Goal: Communication & Community: Answer question/provide support

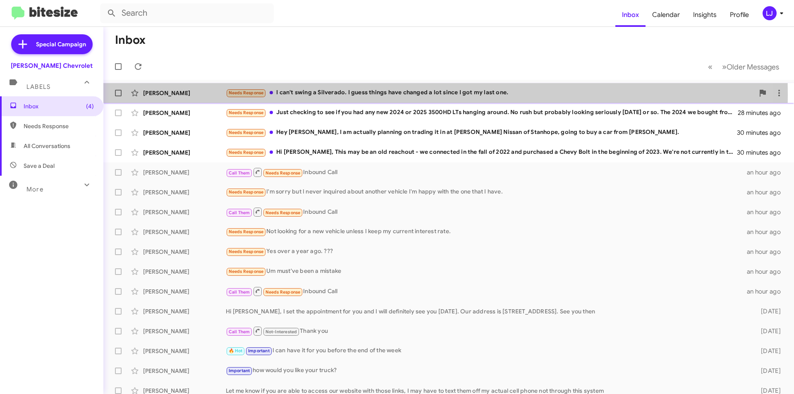
click at [307, 95] on div "Needs Response I can't swing a Silverado. I guess things have changed a lot sin…" at bounding box center [490, 93] width 529 height 10
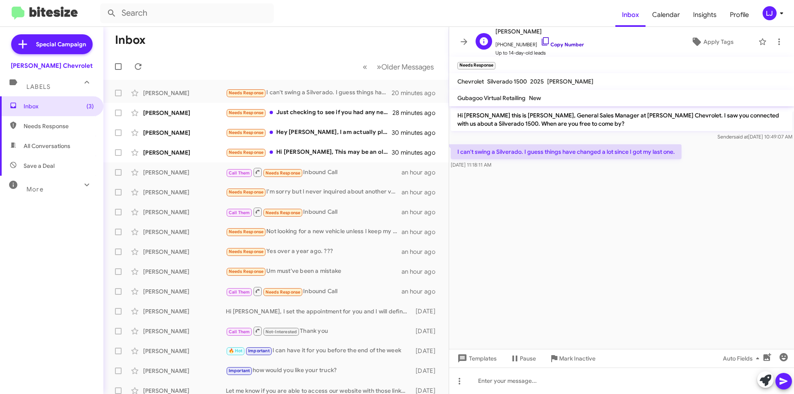
click at [541, 41] on icon at bounding box center [546, 41] width 10 height 10
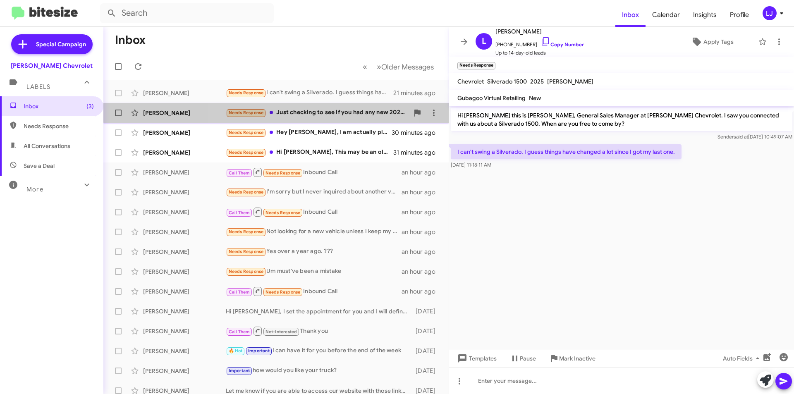
click at [284, 110] on div "Needs Response Just checking to see if you had any new 2024 or 2025 3500HD LTs …" at bounding box center [317, 113] width 183 height 10
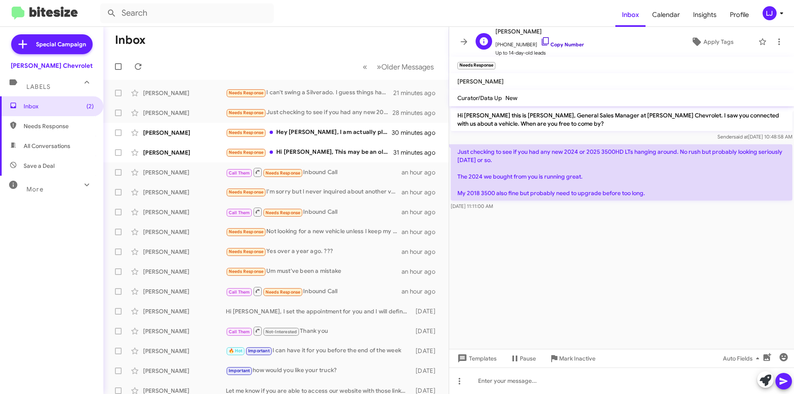
click at [542, 37] on icon at bounding box center [546, 41] width 10 height 10
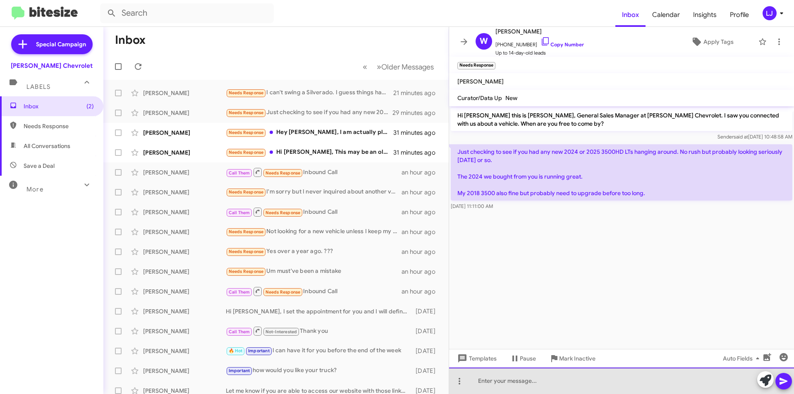
click at [505, 380] on div at bounding box center [621, 381] width 345 height 26
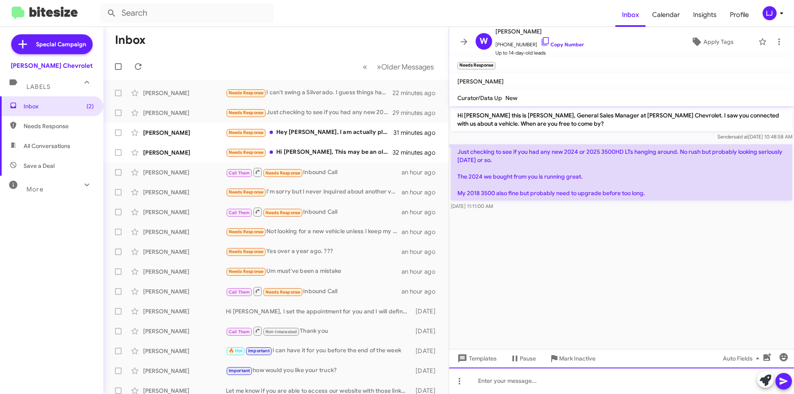
click at [549, 371] on div at bounding box center [621, 381] width 345 height 26
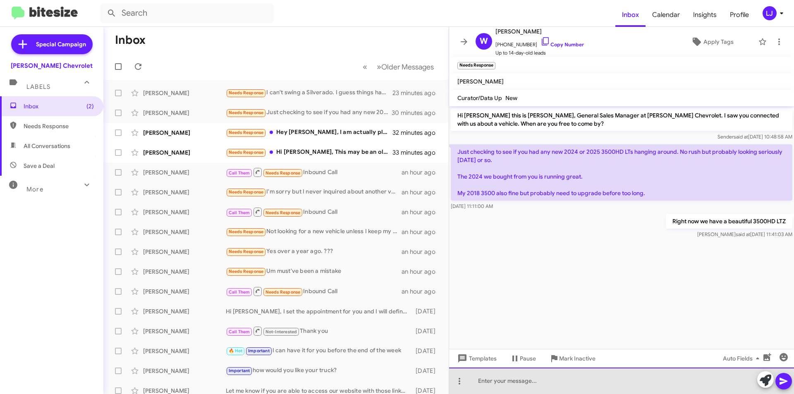
click at [516, 381] on div at bounding box center [621, 381] width 345 height 26
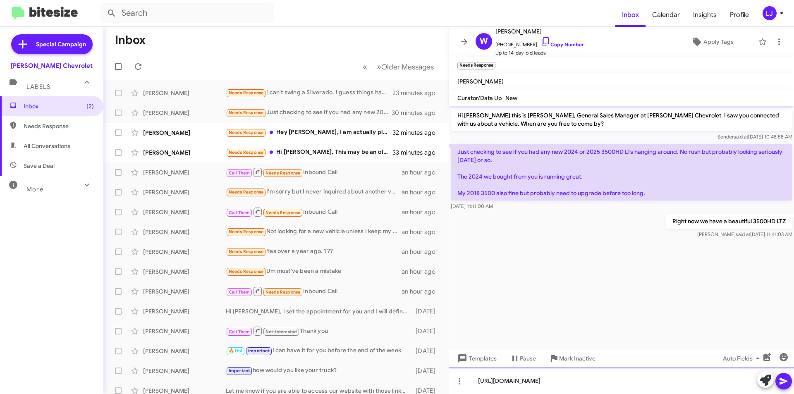
drag, startPoint x: 633, startPoint y: 386, endPoint x: 656, endPoint y: 385, distance: 22.8
click at [656, 385] on div "[URL][DOMAIN_NAME]" at bounding box center [621, 381] width 345 height 26
click at [777, 384] on button at bounding box center [783, 381] width 17 height 17
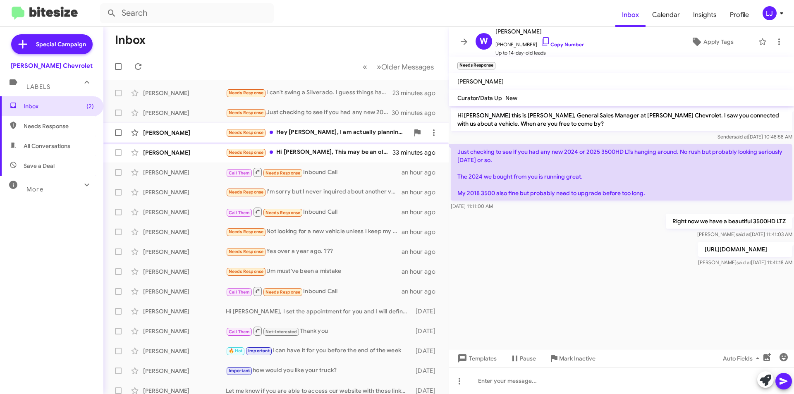
click at [318, 131] on div "Needs Response Hey [PERSON_NAME], I am actually planning on trading it in at [P…" at bounding box center [317, 133] width 183 height 10
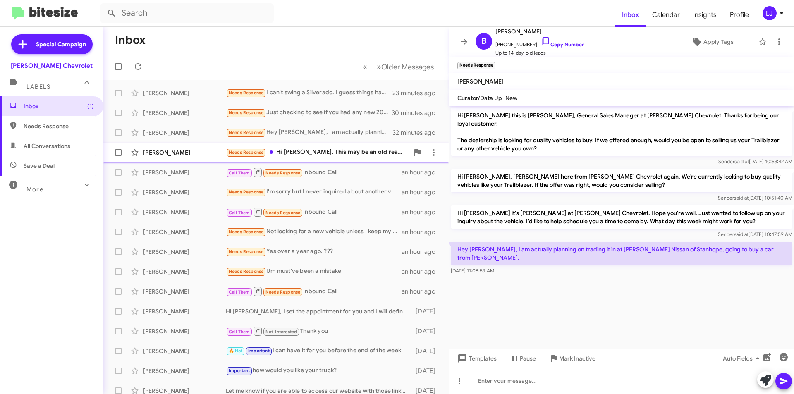
click at [338, 148] on div "Needs Response Hi [PERSON_NAME], This may be an old reachout - we connected in …" at bounding box center [317, 153] width 183 height 10
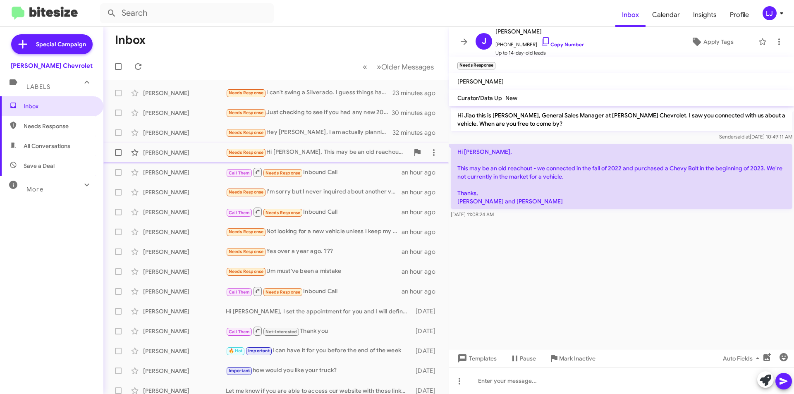
click at [308, 147] on div "[PERSON_NAME] Needs Response Hi [PERSON_NAME], This may be an old reachout - we…" at bounding box center [276, 152] width 332 height 17
click at [316, 130] on div "Needs Response Hey [PERSON_NAME], I am actually planning on trading it in at [P…" at bounding box center [317, 133] width 183 height 10
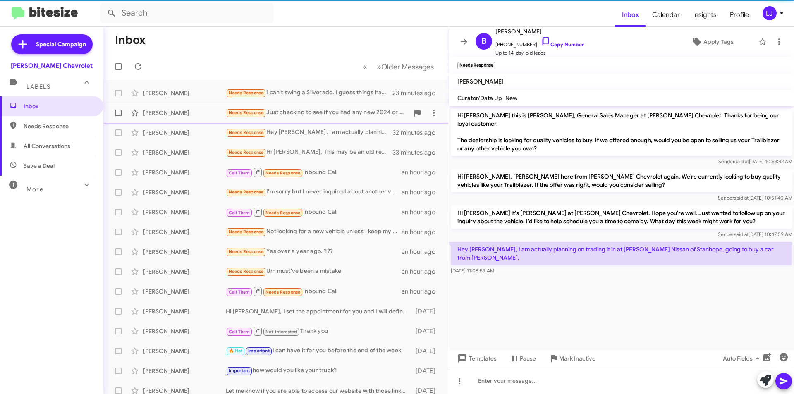
click at [332, 110] on div "Needs Response Just checking to see if you had any new 2024 or 2025 3500HD LTs …" at bounding box center [317, 113] width 183 height 10
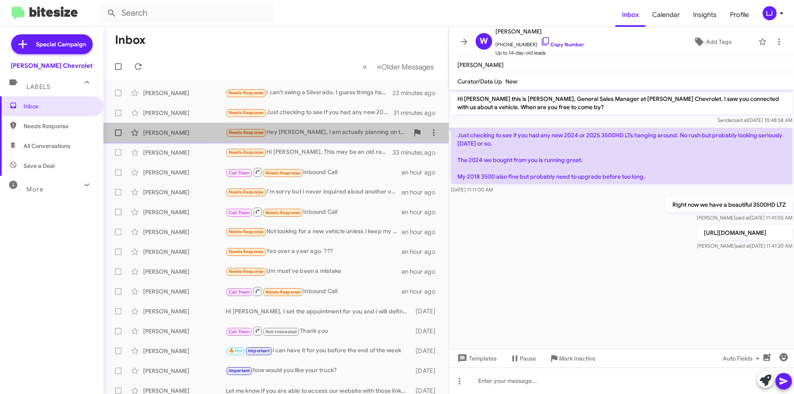
click at [327, 127] on div "[PERSON_NAME] Needs Response Hey [PERSON_NAME], I am actually planning on tradi…" at bounding box center [276, 132] width 332 height 17
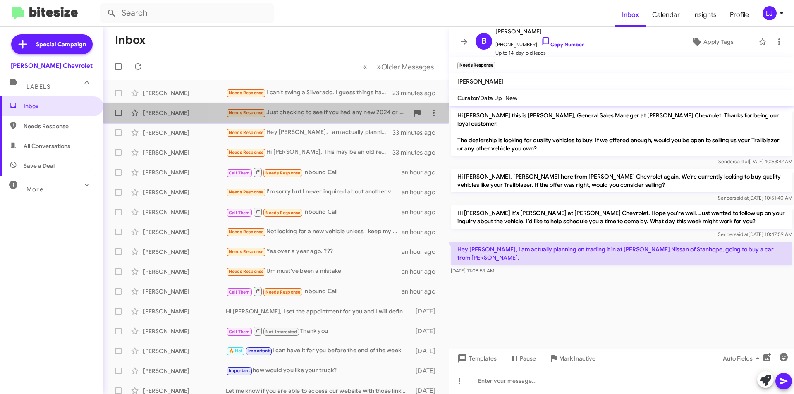
click at [334, 116] on div "Needs Response Just checking to see if you had any new 2024 or 2025 3500HD LTs …" at bounding box center [317, 113] width 183 height 10
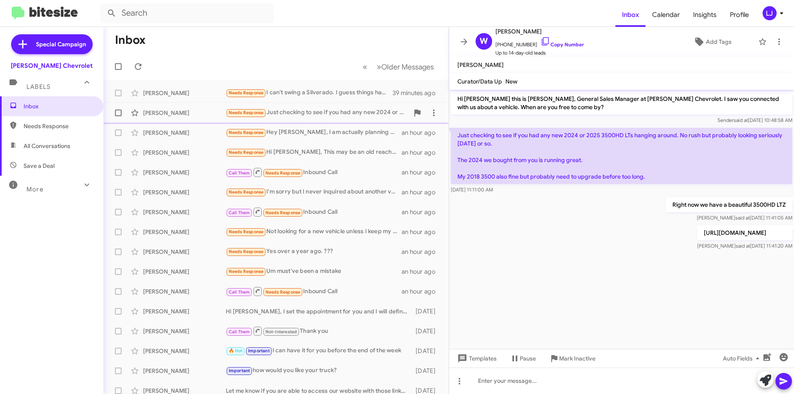
click at [245, 110] on span "Needs Response" at bounding box center [246, 112] width 35 height 5
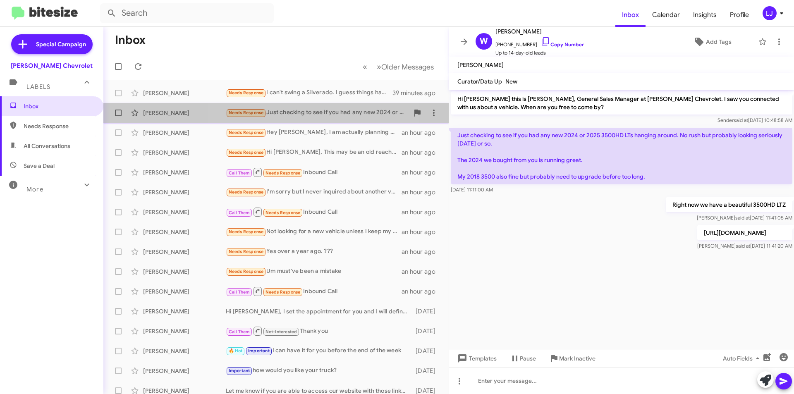
click at [293, 115] on div "Needs Response Just checking to see if you had any new 2024 or 2025 3500HD LTs …" at bounding box center [317, 113] width 183 height 10
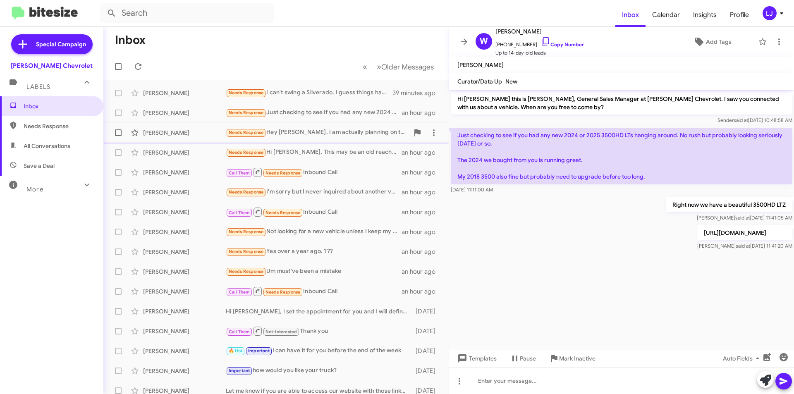
click at [306, 126] on div "[PERSON_NAME] Needs Response Hey [PERSON_NAME], I am actually planning on tradi…" at bounding box center [276, 132] width 332 height 17
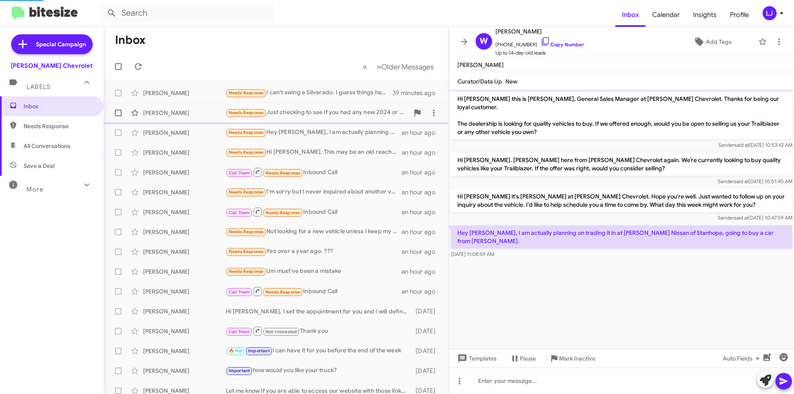
click at [304, 114] on div "Needs Response Just checking to see if you had any new 2024 or 2025 3500HD LTs …" at bounding box center [317, 113] width 183 height 10
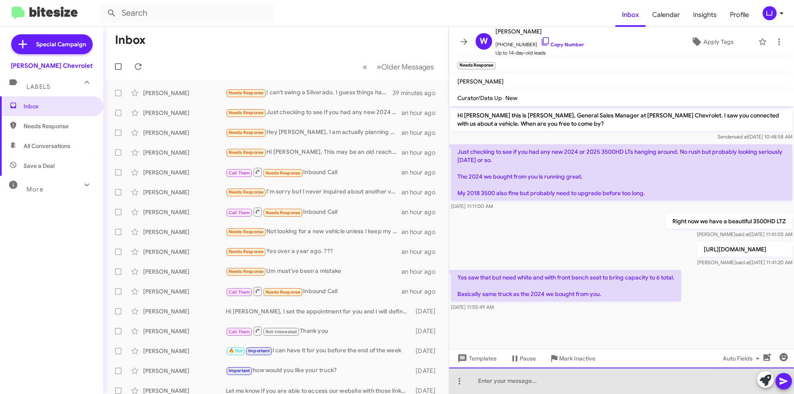
click at [546, 383] on div at bounding box center [621, 381] width 345 height 26
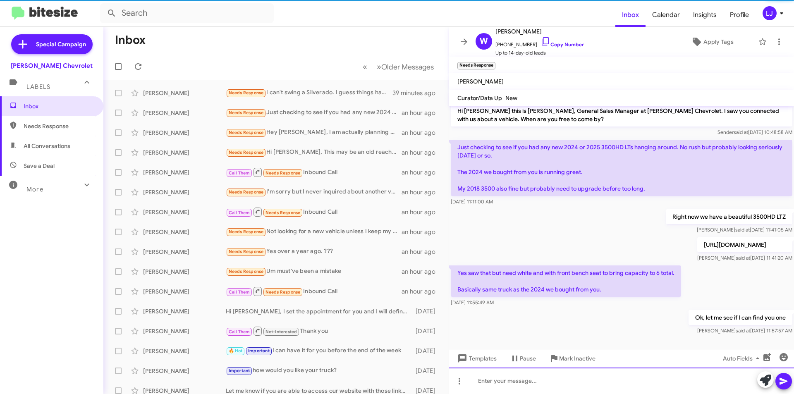
scroll to position [13, 0]
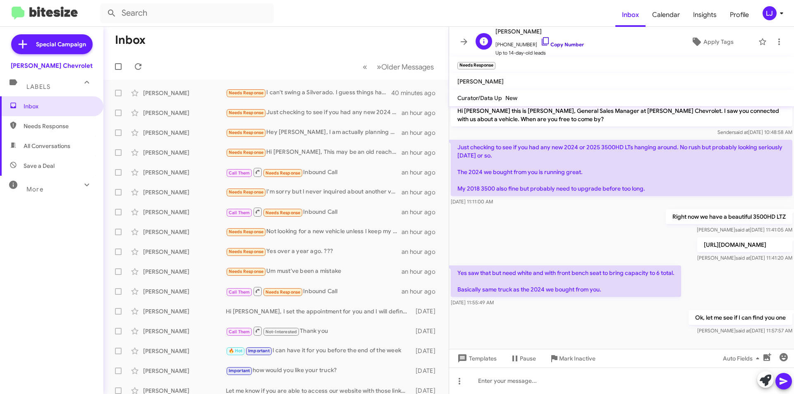
click at [541, 40] on icon at bounding box center [546, 41] width 10 height 10
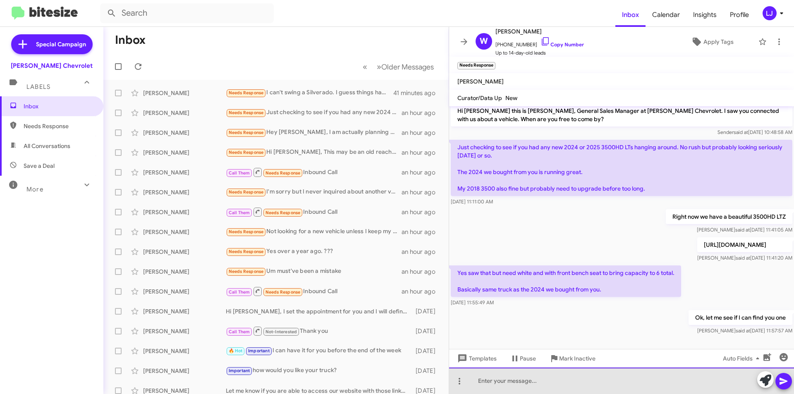
click at [536, 379] on div at bounding box center [621, 381] width 345 height 26
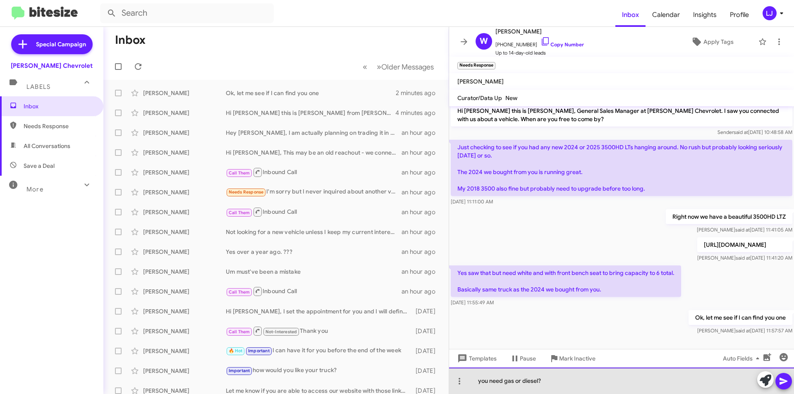
click at [480, 385] on div "you need gas or diesel?" at bounding box center [621, 381] width 345 height 26
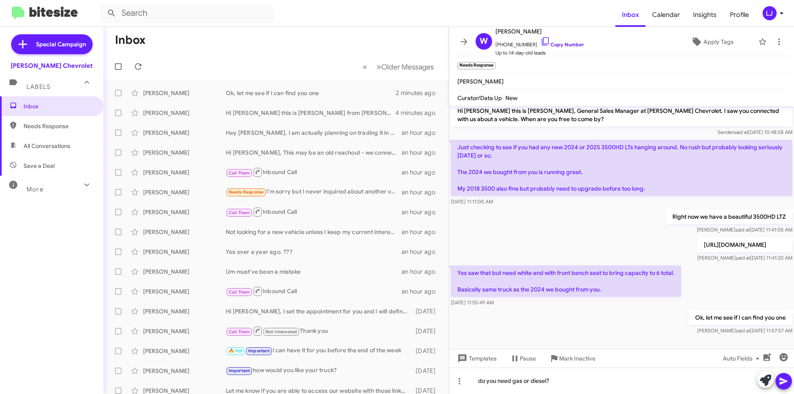
click at [787, 382] on icon at bounding box center [784, 381] width 8 height 7
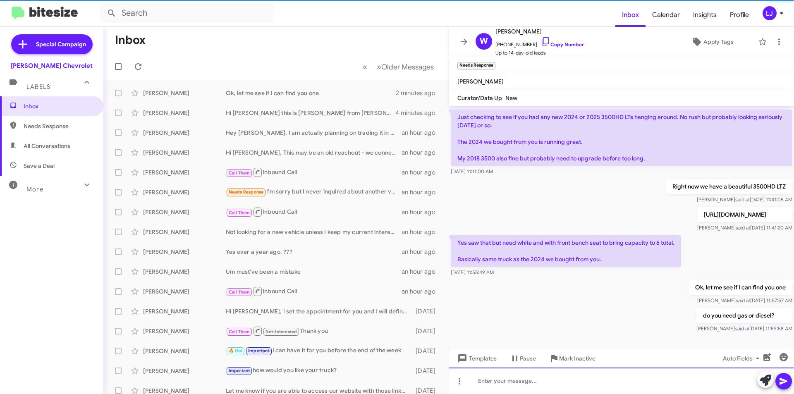
scroll to position [43, 0]
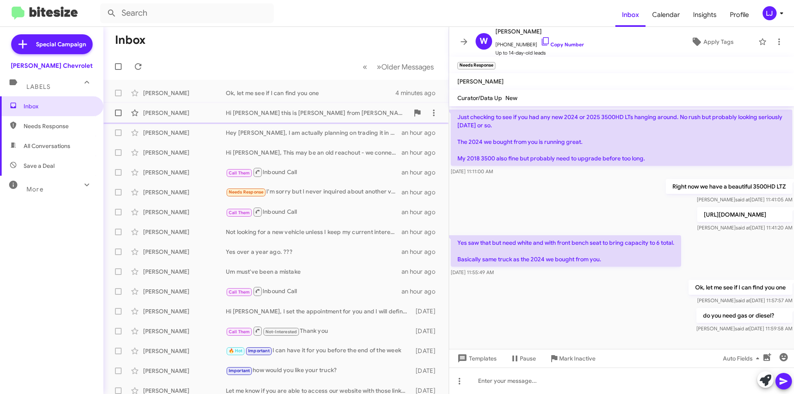
click at [294, 117] on div "Hi [PERSON_NAME] this is [PERSON_NAME] from [PERSON_NAME] in [GEOGRAPHIC_DATA],…" at bounding box center [317, 113] width 183 height 8
click at [291, 90] on div "Ok, let me see if I can find you one" at bounding box center [317, 93] width 183 height 8
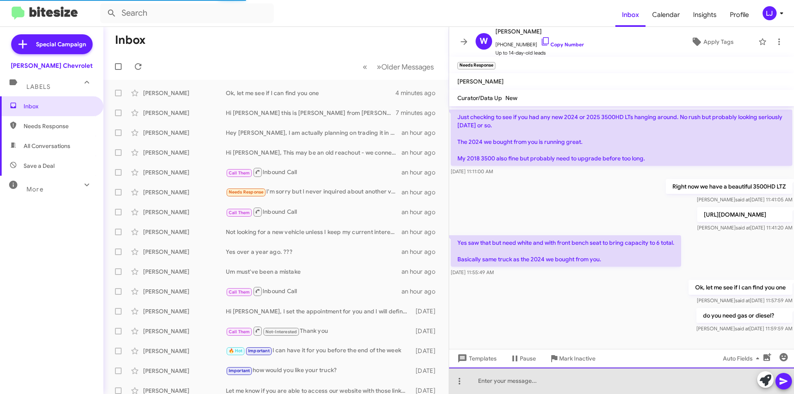
click at [670, 385] on div at bounding box center [621, 381] width 345 height 26
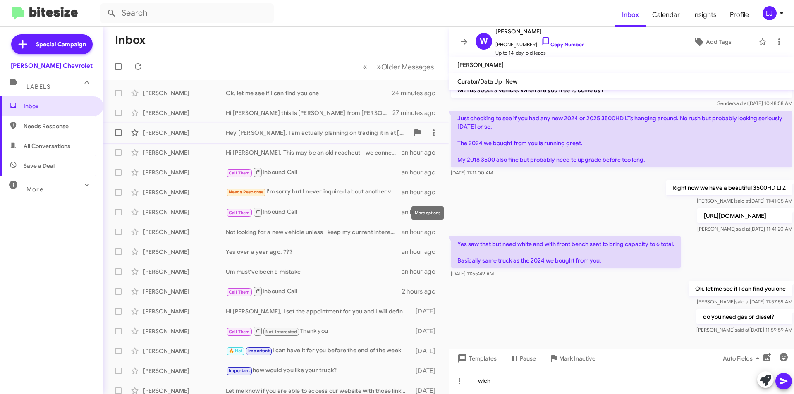
scroll to position [26, 0]
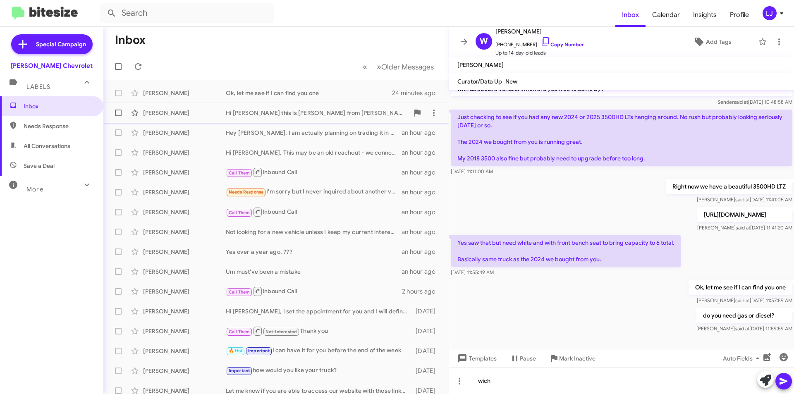
click at [308, 111] on div "Hi [PERSON_NAME] this is [PERSON_NAME] from [PERSON_NAME] in [GEOGRAPHIC_DATA],…" at bounding box center [317, 113] width 183 height 8
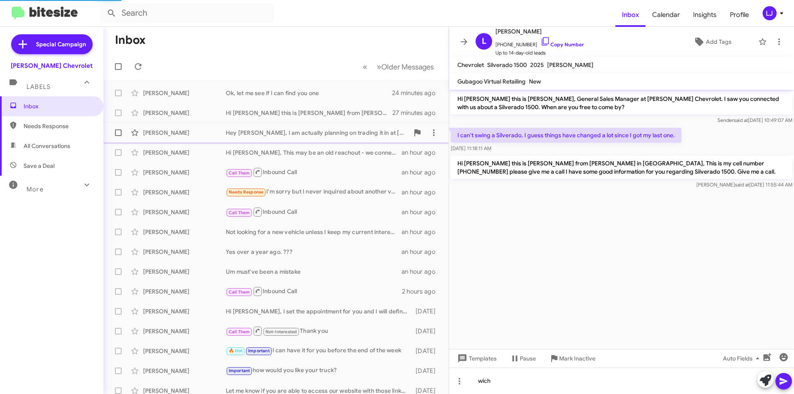
click at [314, 130] on div "Hey [PERSON_NAME], I am actually planning on trading it in at [PERSON_NAME] Nis…" at bounding box center [317, 133] width 183 height 8
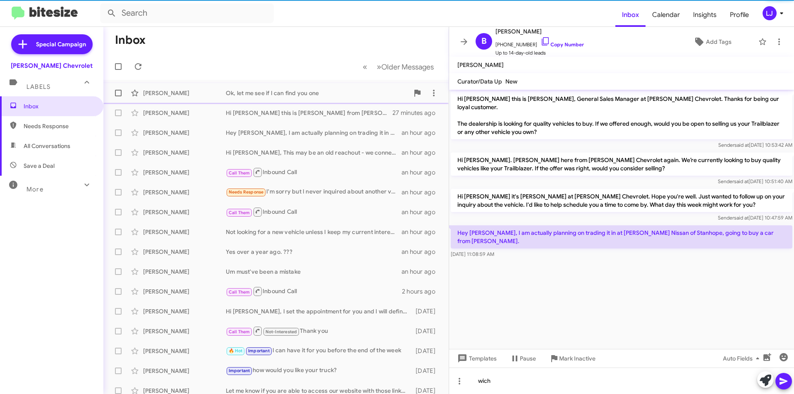
click at [306, 90] on div "Ok, let me see if I can find you one" at bounding box center [317, 93] width 183 height 8
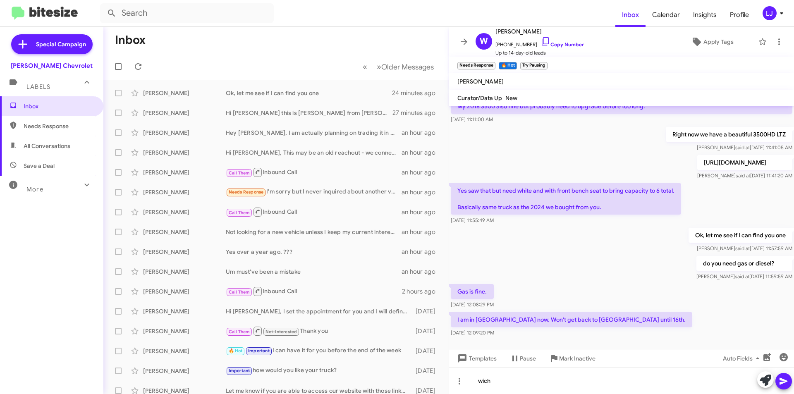
scroll to position [103, 0]
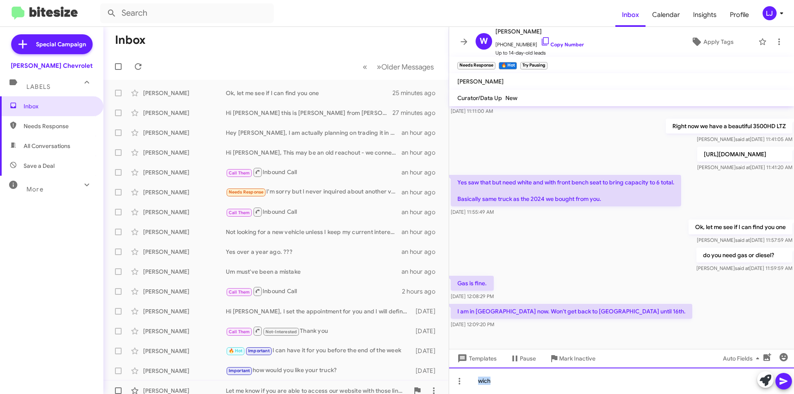
drag, startPoint x: 538, startPoint y: 385, endPoint x: 397, endPoint y: 388, distance: 141.9
click at [397, 388] on div "Inbox « Previous » Next Older Messages [PERSON_NAME] Ok, let me see if I can fi…" at bounding box center [448, 210] width 691 height 367
click at [785, 381] on icon at bounding box center [784, 381] width 10 height 10
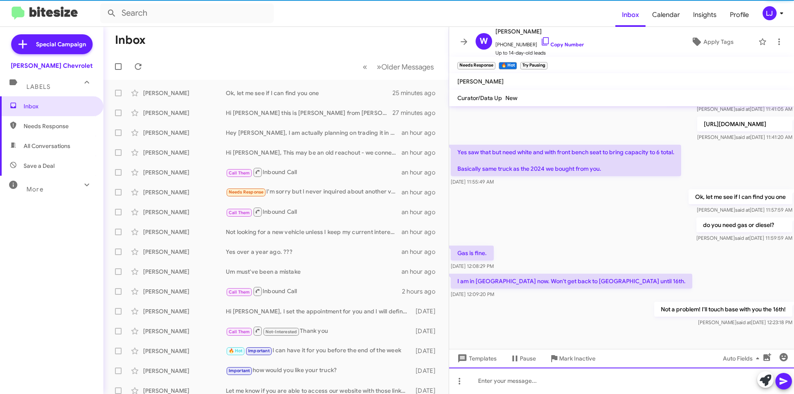
scroll to position [134, 0]
